Goal: Check status: Check status

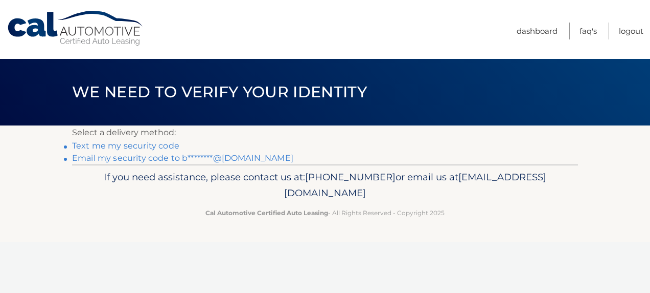
click at [161, 143] on link "Text me my security code" at bounding box center [125, 146] width 107 height 10
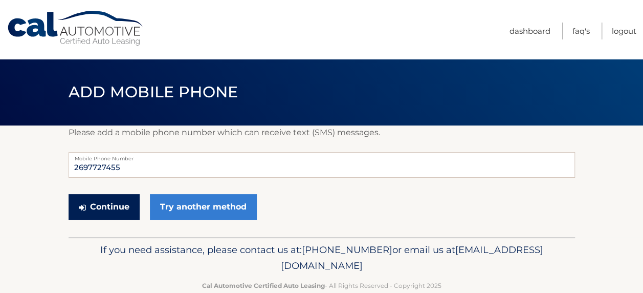
click at [111, 209] on button "Continue" at bounding box center [104, 207] width 71 height 26
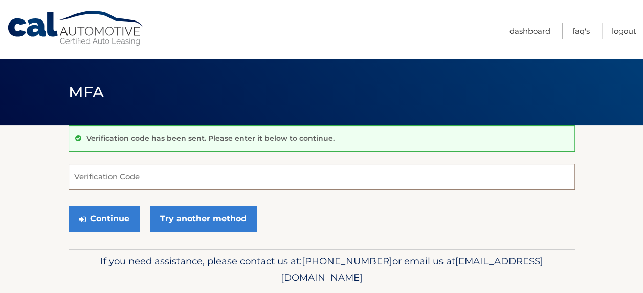
click at [128, 176] on input "Verification Code" at bounding box center [322, 177] width 506 height 26
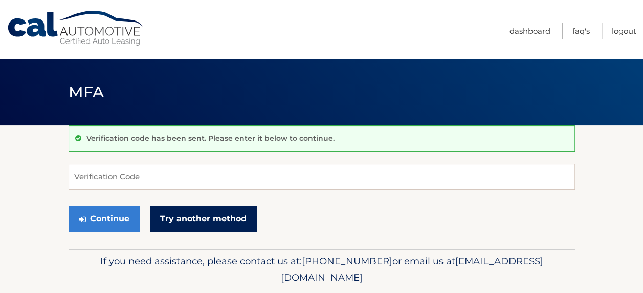
click at [162, 222] on link "Try another method" at bounding box center [203, 219] width 107 height 26
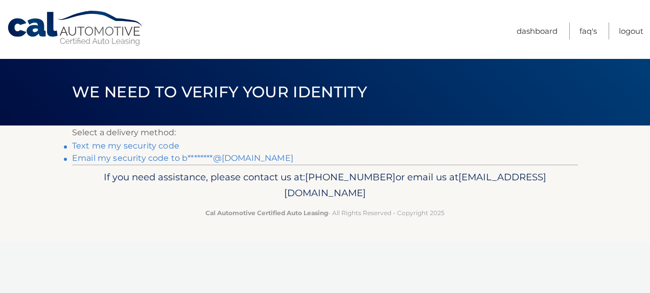
click at [141, 156] on link "Email my security code to b********@[DOMAIN_NAME]" at bounding box center [182, 158] width 221 height 10
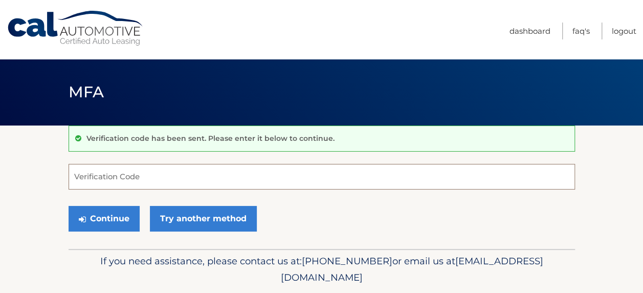
click at [140, 178] on input "Verification Code" at bounding box center [322, 177] width 506 height 26
type input "223972"
click at [69, 206] on button "Continue" at bounding box center [104, 219] width 71 height 26
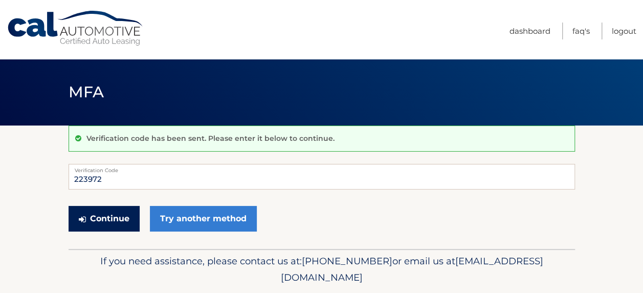
click at [113, 215] on button "Continue" at bounding box center [104, 219] width 71 height 26
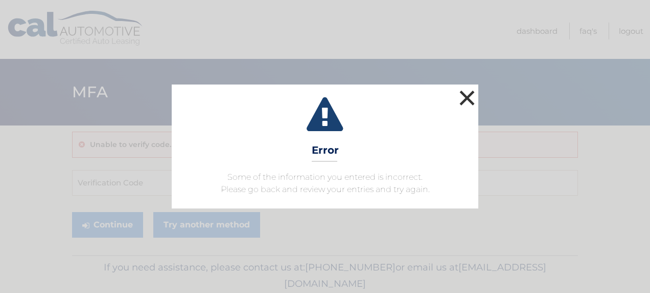
click at [465, 98] on button "×" at bounding box center [467, 97] width 20 height 20
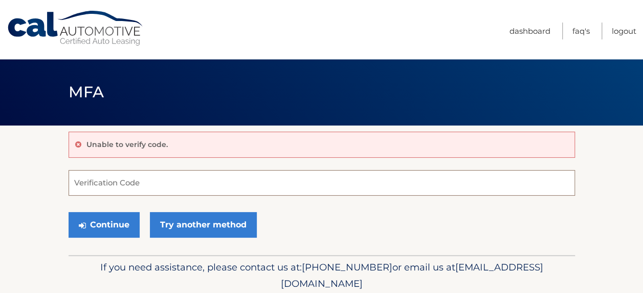
click at [156, 177] on input "Verification Code" at bounding box center [322, 183] width 506 height 26
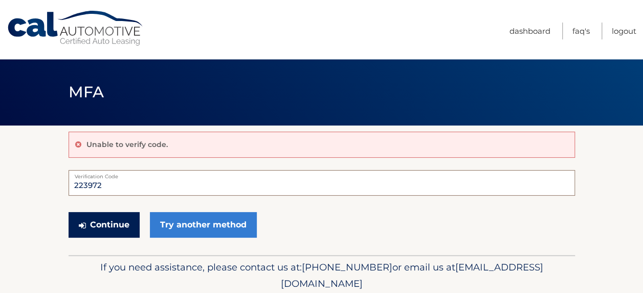
type input "223972"
click at [105, 222] on button "Continue" at bounding box center [104, 225] width 71 height 26
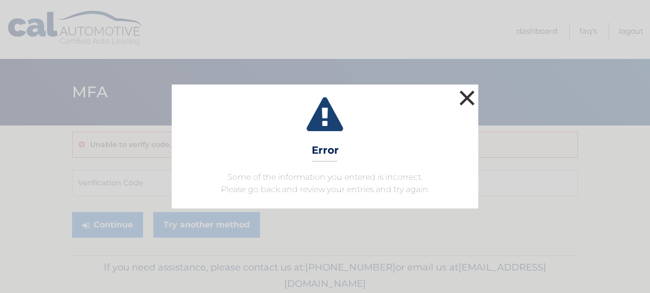
click at [465, 98] on button "×" at bounding box center [467, 97] width 20 height 20
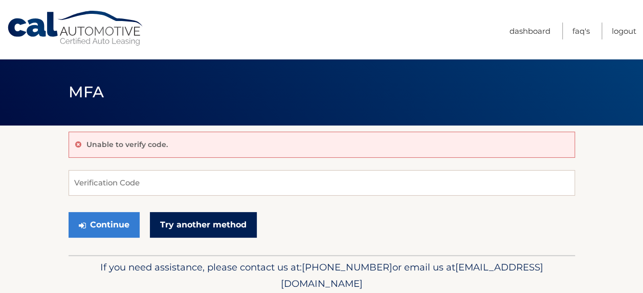
click at [191, 220] on link "Try another method" at bounding box center [203, 225] width 107 height 26
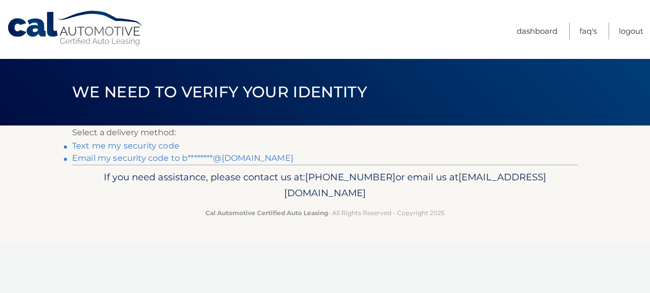
click at [161, 148] on link "Text me my security code" at bounding box center [125, 146] width 107 height 10
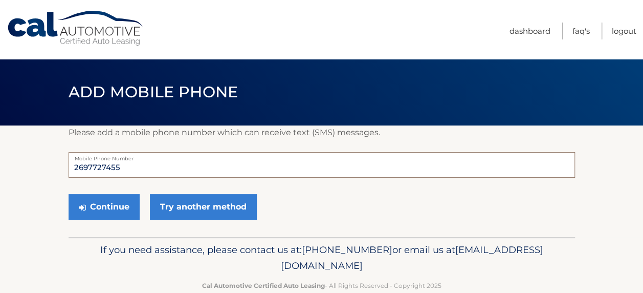
click at [86, 168] on input "2697727455" at bounding box center [322, 165] width 506 height 26
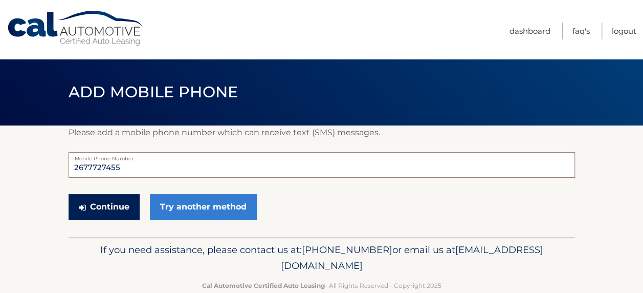
type input "2677727455"
click at [110, 203] on button "Continue" at bounding box center [104, 207] width 71 height 26
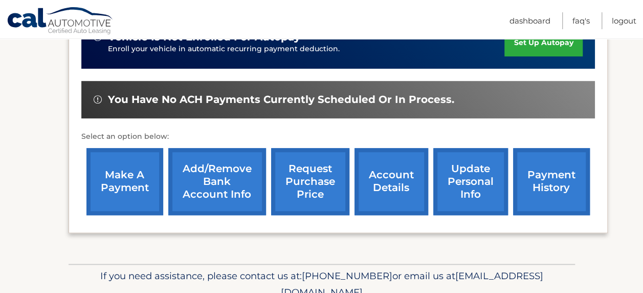
scroll to position [358, 0]
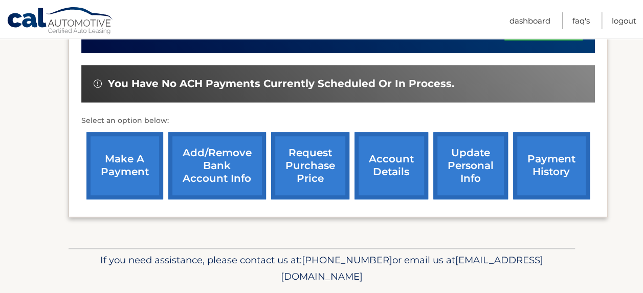
click at [392, 166] on link "account details" at bounding box center [391, 165] width 74 height 67
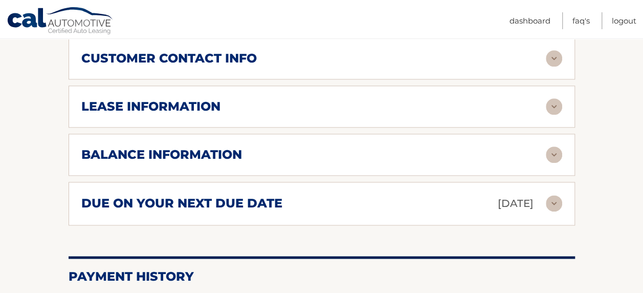
scroll to position [563, 0]
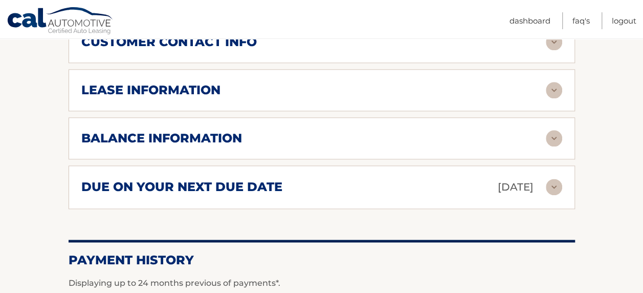
click at [408, 139] on div "balance information" at bounding box center [313, 137] width 464 height 15
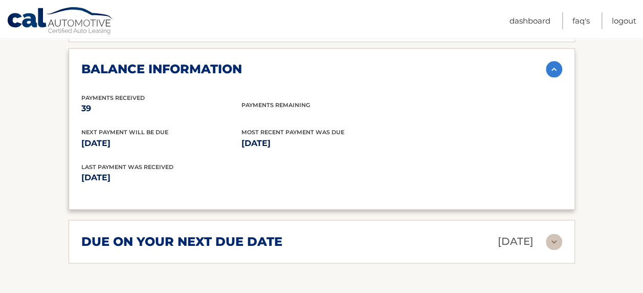
scroll to position [665, 0]
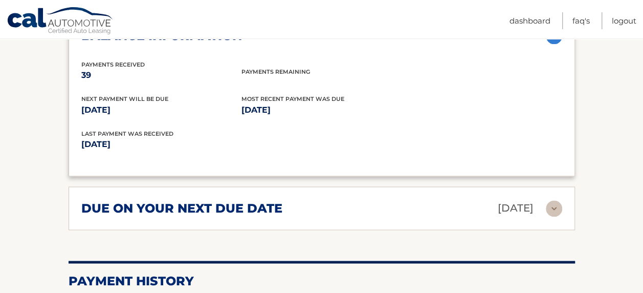
click at [407, 119] on div "Next Payment will be due [DATE] Most Recent Payment Was Due [DATE]" at bounding box center [321, 111] width 481 height 35
click at [375, 204] on div "due on your next due date [DATE]" at bounding box center [313, 208] width 464 height 18
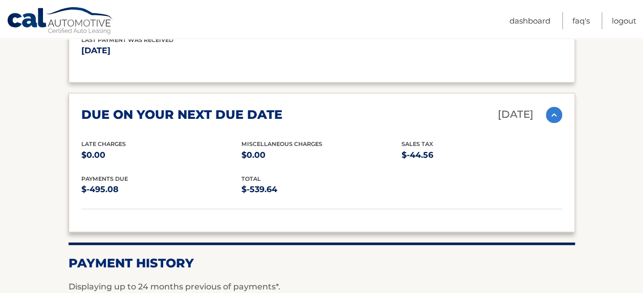
scroll to position [767, 0]
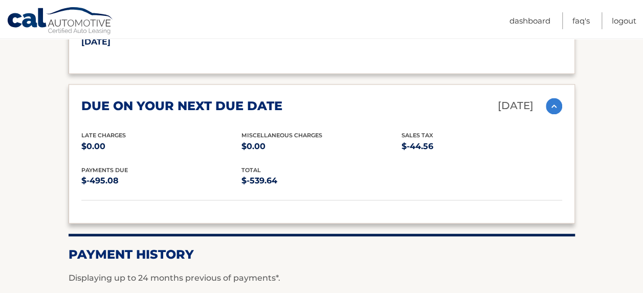
click at [556, 105] on img at bounding box center [554, 106] width 16 height 16
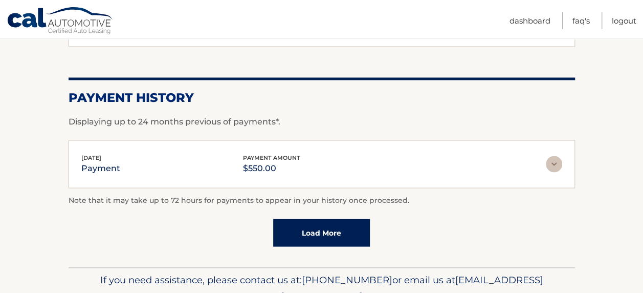
scroll to position [869, 0]
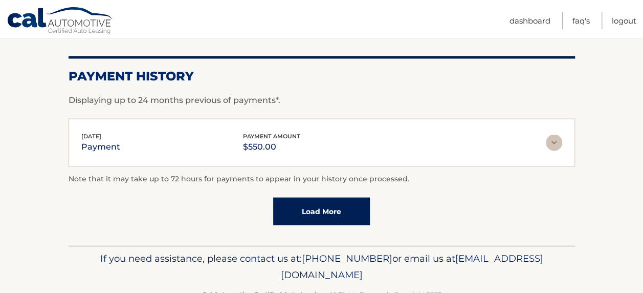
click at [368, 142] on div "[DATE] payment payment amount $550.00" at bounding box center [313, 142] width 464 height 23
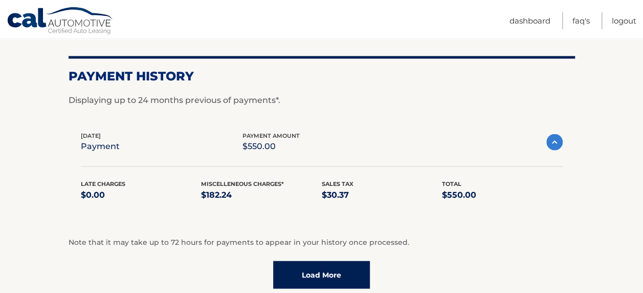
click at [368, 142] on div "[DATE] payment payment amount $550.00" at bounding box center [313, 141] width 465 height 23
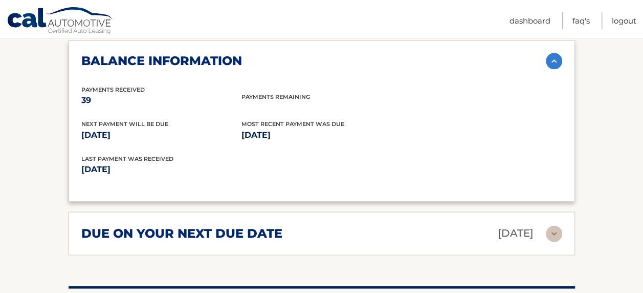
scroll to position [589, 0]
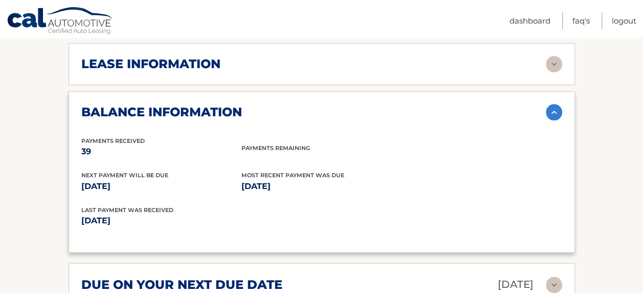
click at [373, 154] on div "Payments Received 39 Payments Remaining" at bounding box center [321, 153] width 481 height 35
click at [552, 108] on img at bounding box center [554, 112] width 16 height 16
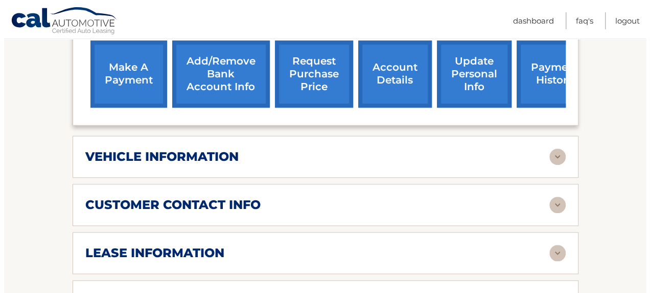
scroll to position [384, 0]
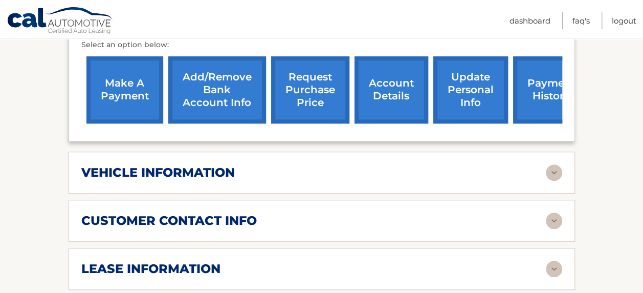
click at [320, 81] on link "request purchase price" at bounding box center [310, 89] width 78 height 67
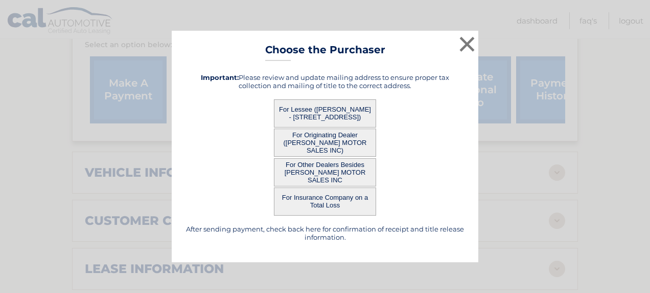
click at [302, 109] on button "For Lessee ([PERSON_NAME] - [STREET_ADDRESS])" at bounding box center [325, 113] width 102 height 28
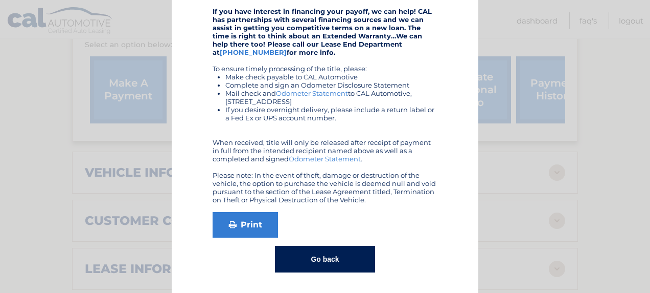
scroll to position [235, 0]
click at [243, 223] on link "Print" at bounding box center [245, 225] width 65 height 26
click at [294, 253] on button "Go back" at bounding box center [325, 258] width 100 height 27
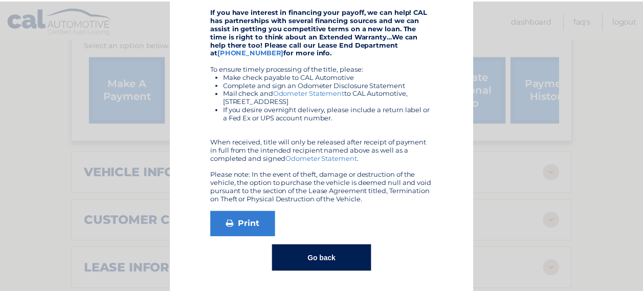
scroll to position [0, 0]
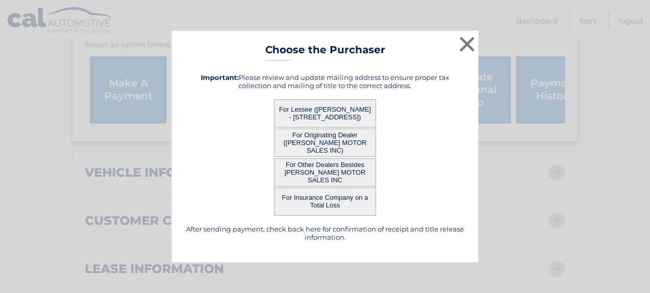
click at [325, 171] on button "For Other Dealers Besides [PERSON_NAME] MOTOR SALES INC" at bounding box center [325, 172] width 102 height 28
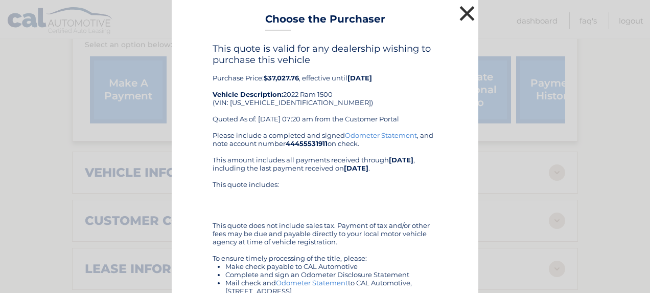
click at [466, 13] on button "×" at bounding box center [467, 13] width 20 height 20
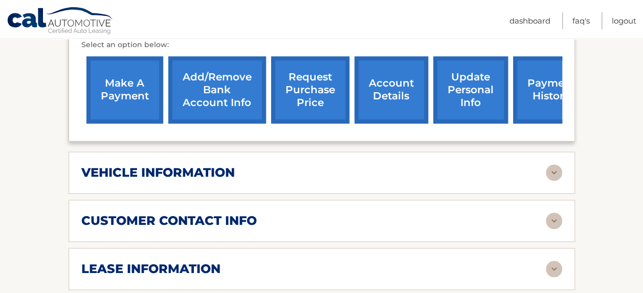
click at [300, 81] on link "request purchase price" at bounding box center [310, 89] width 78 height 67
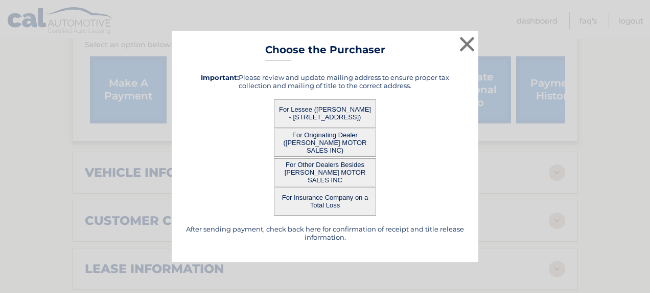
click at [310, 136] on button "For Originating Dealer ([PERSON_NAME] MOTOR SALES INC)" at bounding box center [325, 142] width 102 height 28
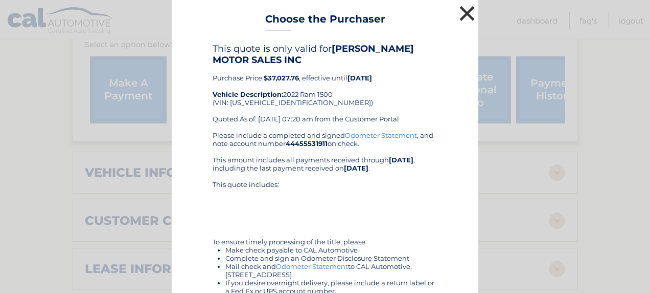
click at [464, 13] on button "×" at bounding box center [467, 13] width 20 height 20
